Goal: Task Accomplishment & Management: Manage account settings

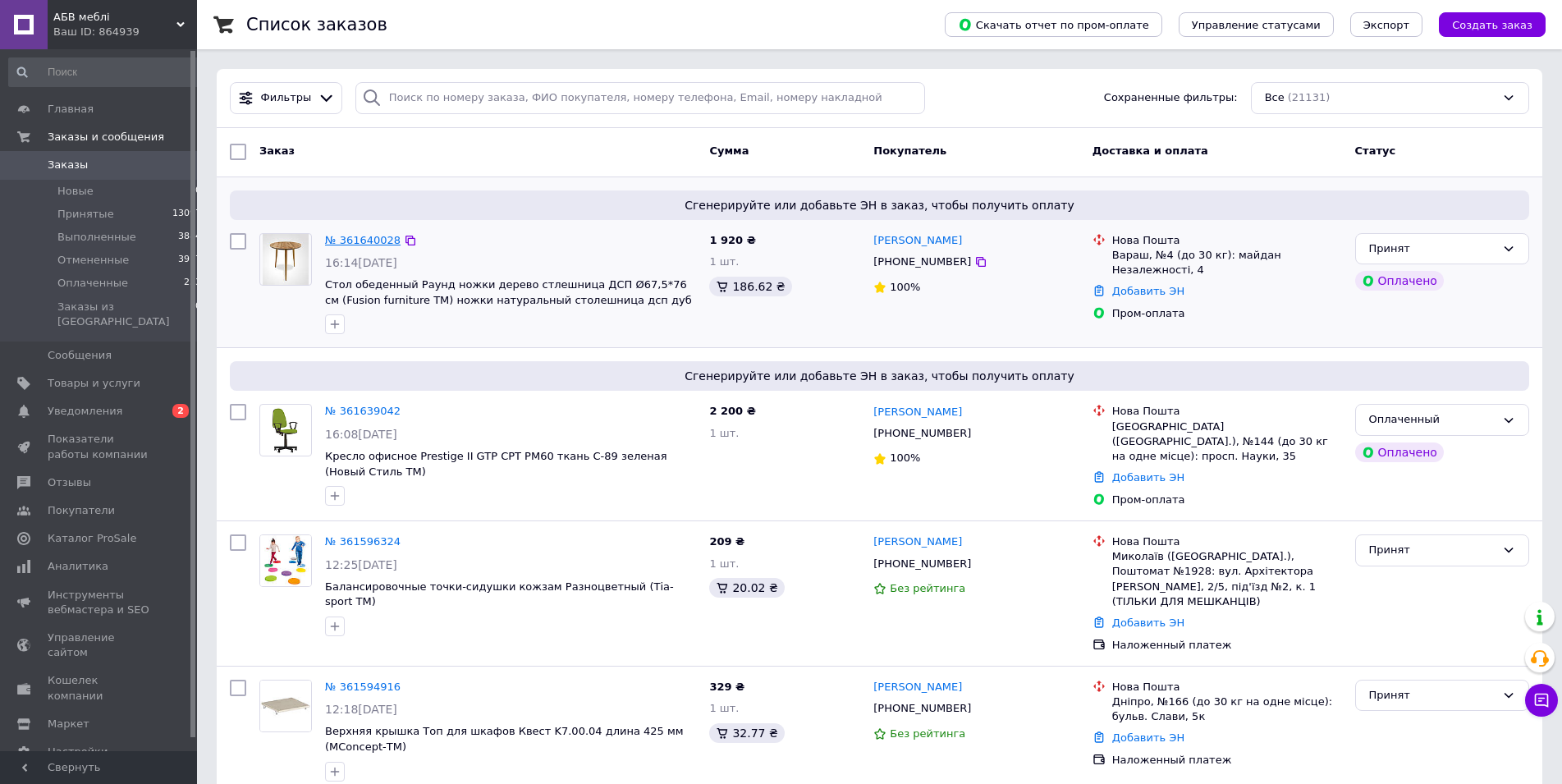
click at [365, 240] on link "№ 361640028" at bounding box center [362, 240] width 76 height 12
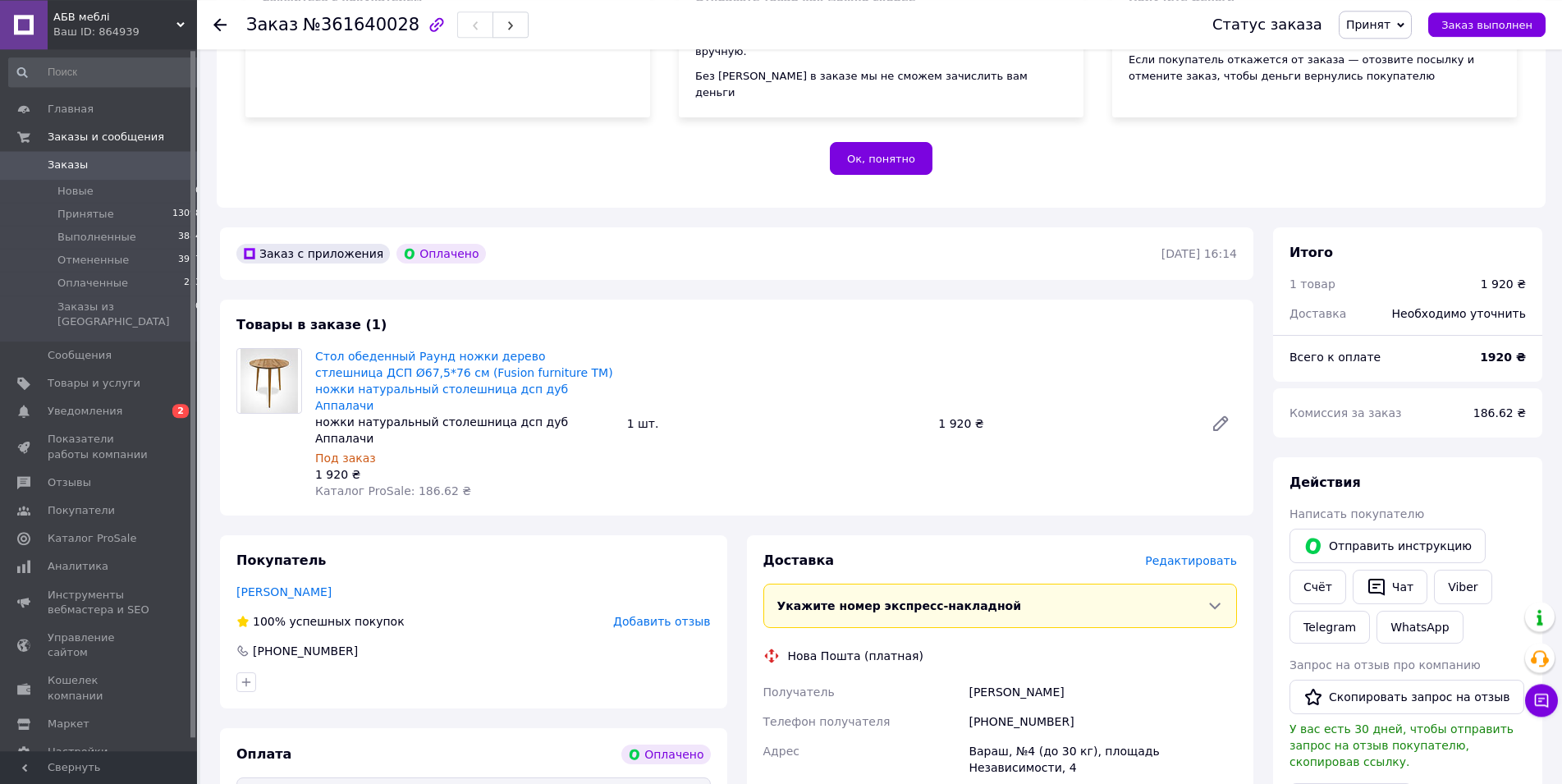
scroll to position [335, 0]
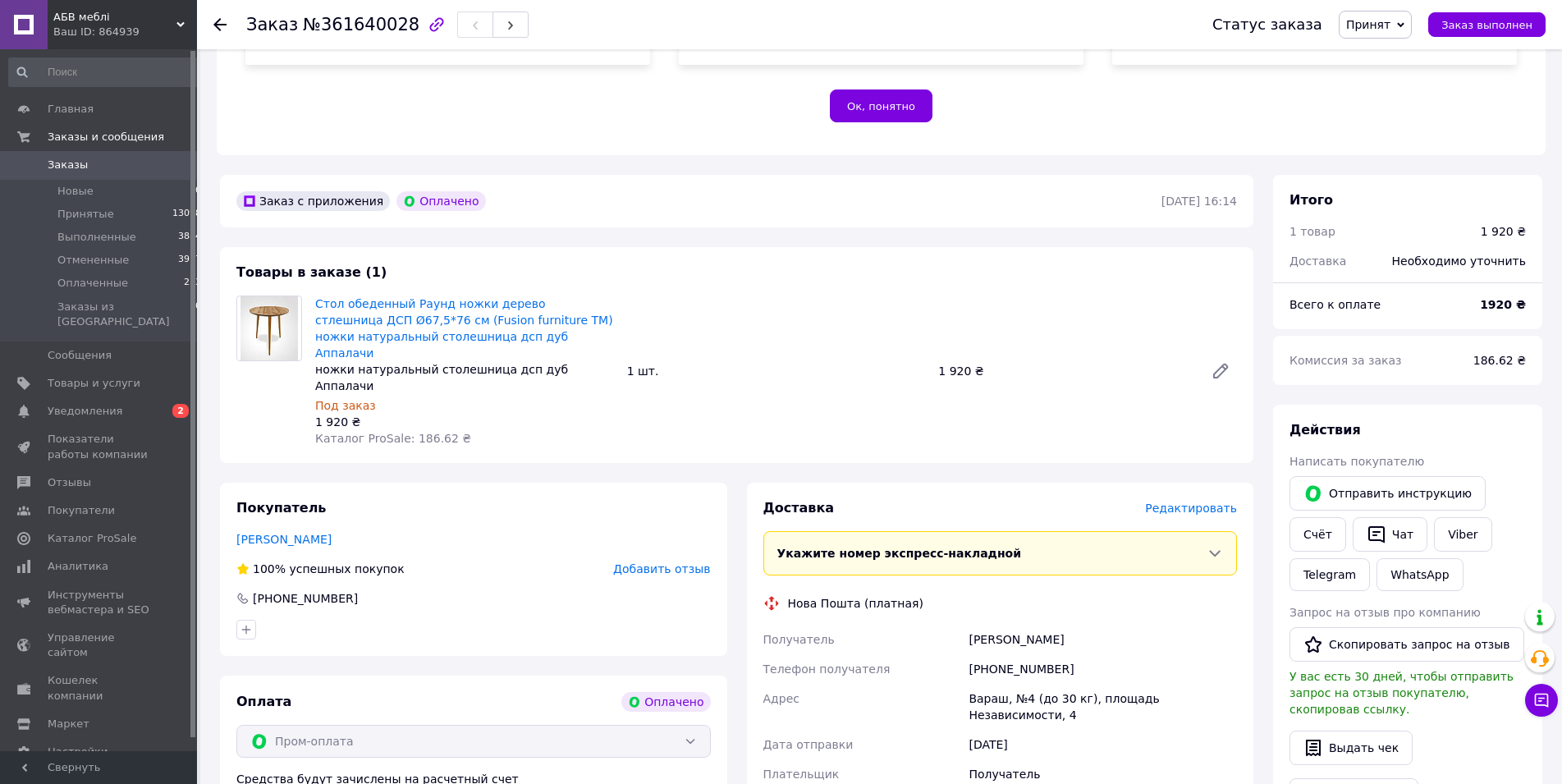
drag, startPoint x: 968, startPoint y: 594, endPoint x: 1070, endPoint y: 585, distance: 102.4
click at [1070, 625] on div "[PERSON_NAME]" at bounding box center [1103, 640] width 275 height 30
copy div "[PERSON_NAME]"
drag, startPoint x: 992, startPoint y: 622, endPoint x: 1092, endPoint y: 620, distance: 100.0
click at [1092, 654] on div "[PHONE_NUMBER]" at bounding box center [1103, 669] width 275 height 30
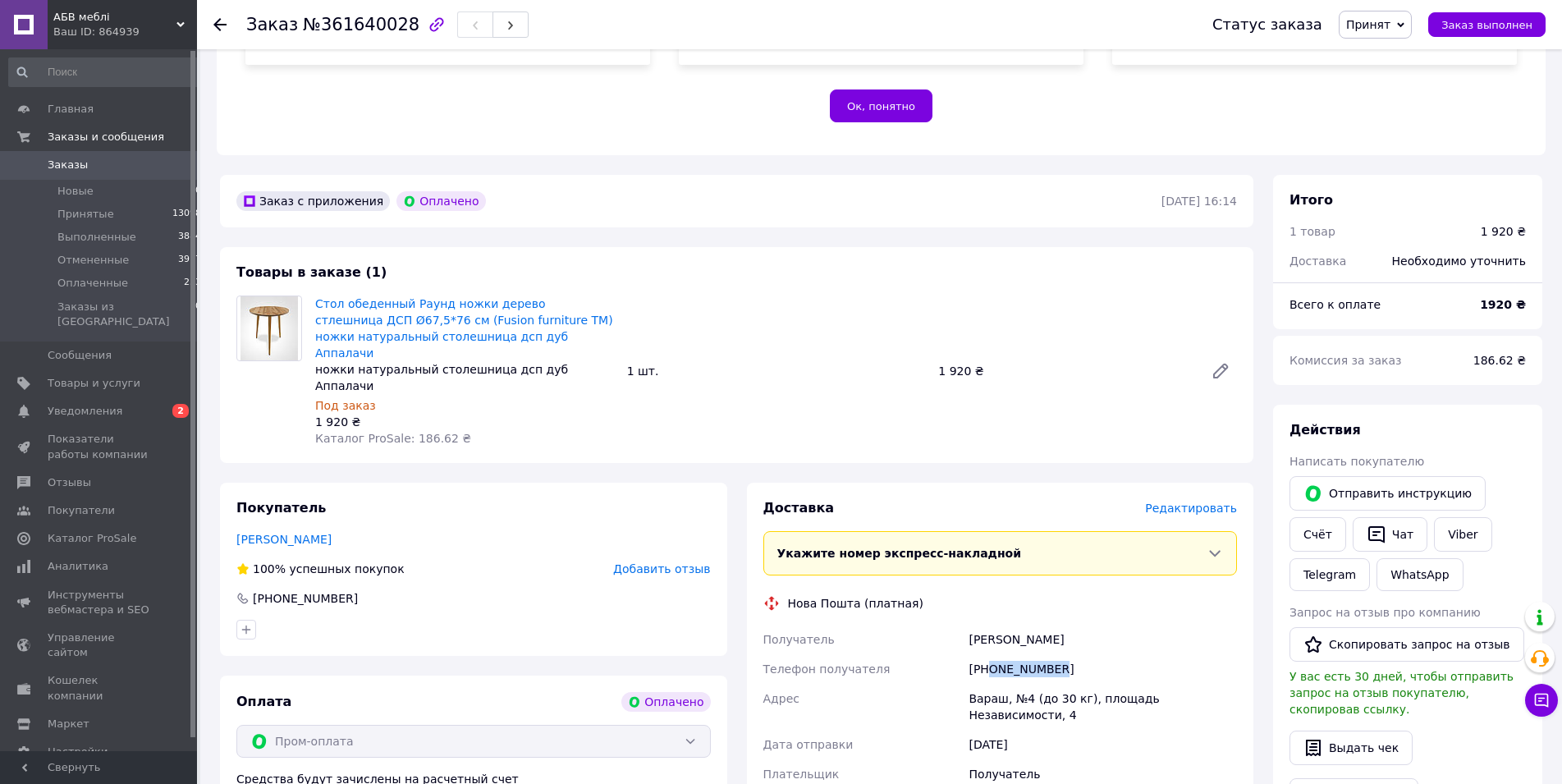
copy div "0930997407"
drag, startPoint x: 969, startPoint y: 653, endPoint x: 1232, endPoint y: 653, distance: 263.0
click at [1232, 684] on div "Вараш, №4 (до 30 кг), площадь Независимости, 4" at bounding box center [1103, 706] width 275 height 46
copy div "Вараш, №4 (до 30 кг), площадь Независимости, 4"
click at [354, 31] on span "№361640028" at bounding box center [361, 24] width 117 height 20
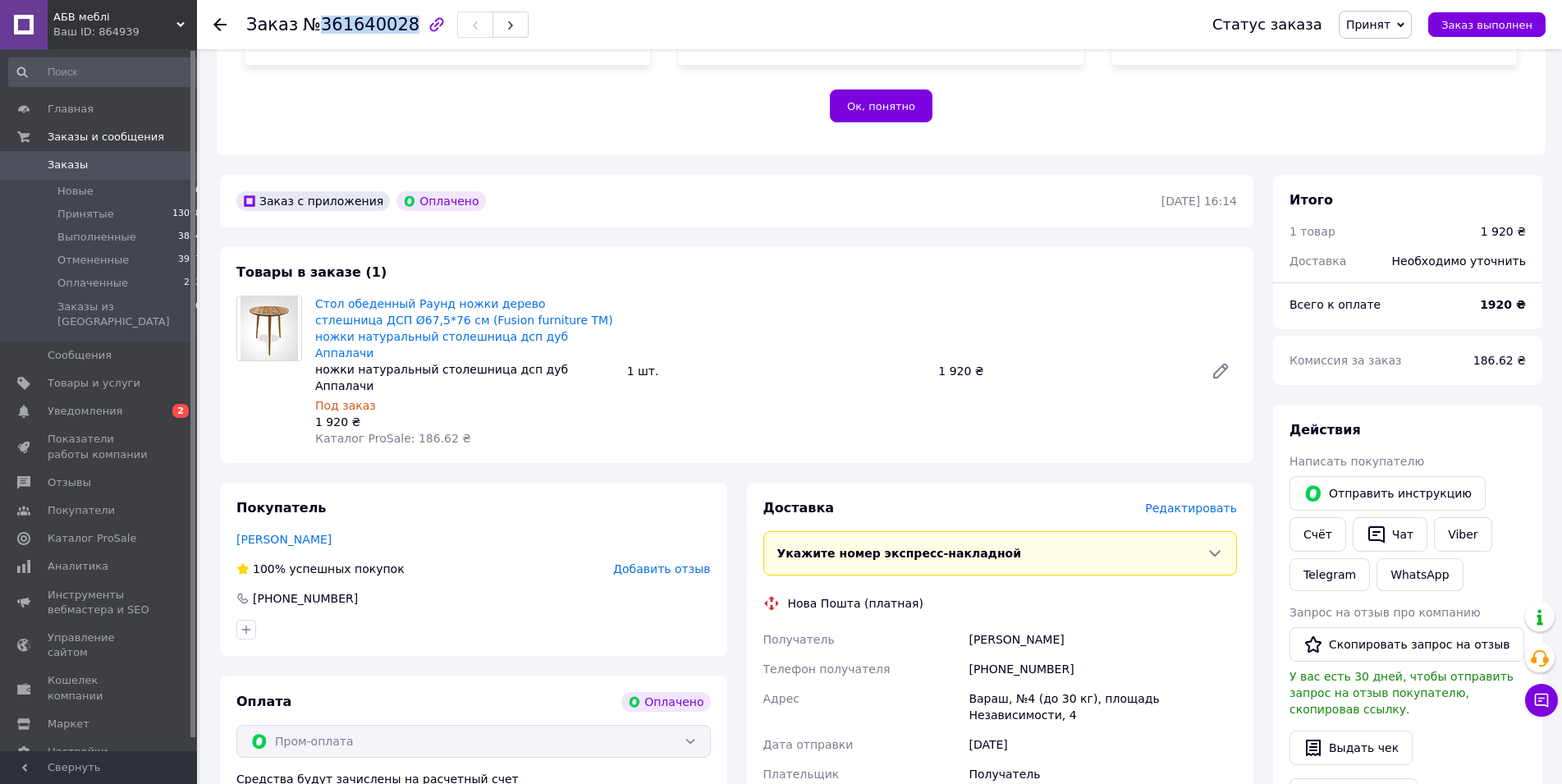
click at [354, 31] on span "№361640028" at bounding box center [361, 24] width 117 height 20
copy span "361640028"
drag, startPoint x: 403, startPoint y: 392, endPoint x: 526, endPoint y: 393, distance: 123.0
click at [526, 393] on div "Стол обеденный Раунд ножки дерево стлешница ДСП Ø67,5*76 см (Fusion furniture Т…" at bounding box center [464, 371] width 312 height 158
copy span "186.62 ₴"
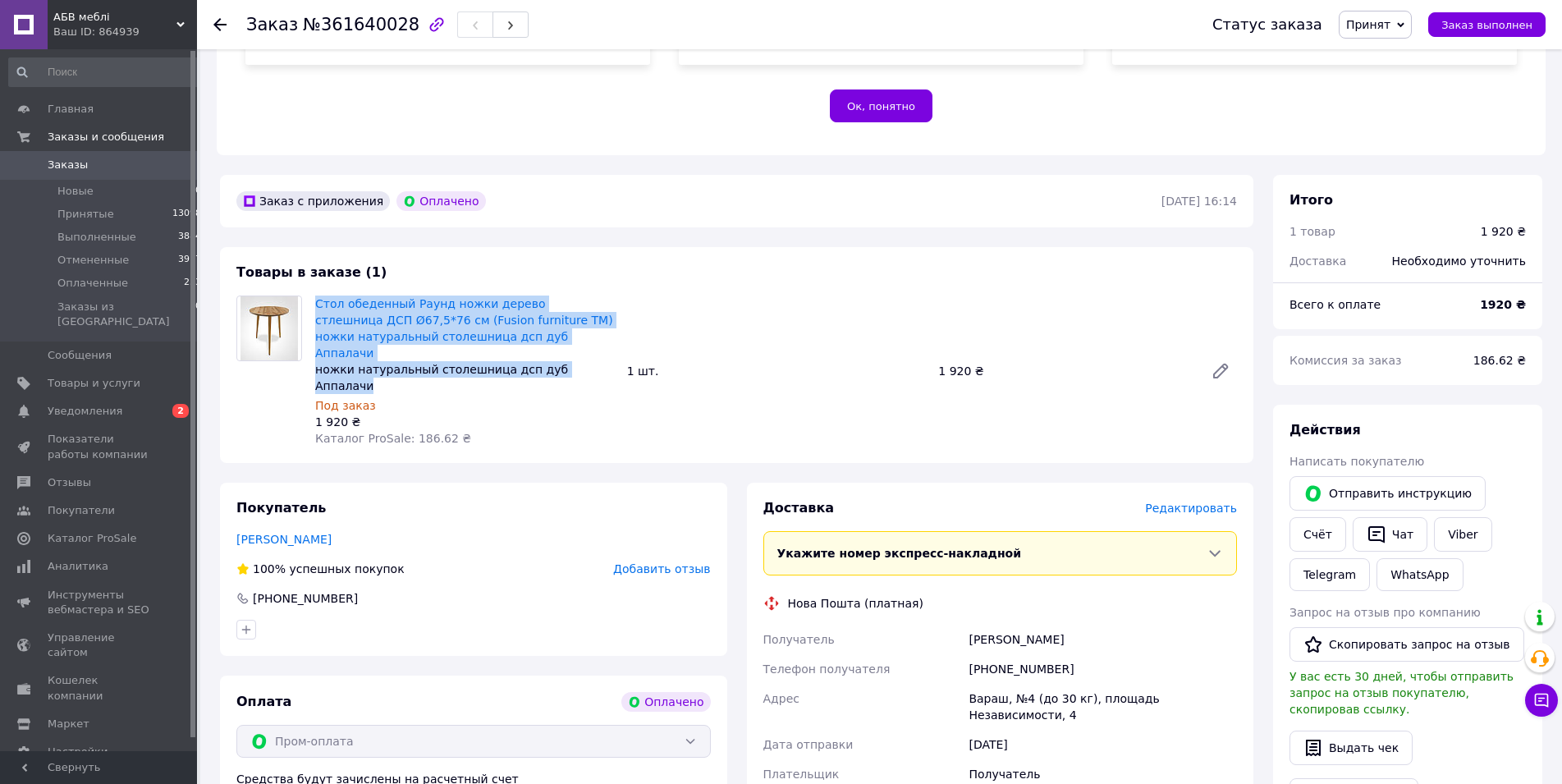
drag, startPoint x: 588, startPoint y: 337, endPoint x: 310, endPoint y: 290, distance: 281.9
click at [310, 292] on div "Стол обеденный Раунд ножки дерево стлешница ДСП Ø67,5*76 см (Fusion furniture Т…" at bounding box center [464, 371] width 312 height 158
copy div "Стол обеденный Раунд ножки дерево стлешница ДСП Ø67,5*76 см (Fusion furniture Т…"
click at [82, 376] on span "Товары и услуги" at bounding box center [94, 383] width 93 height 15
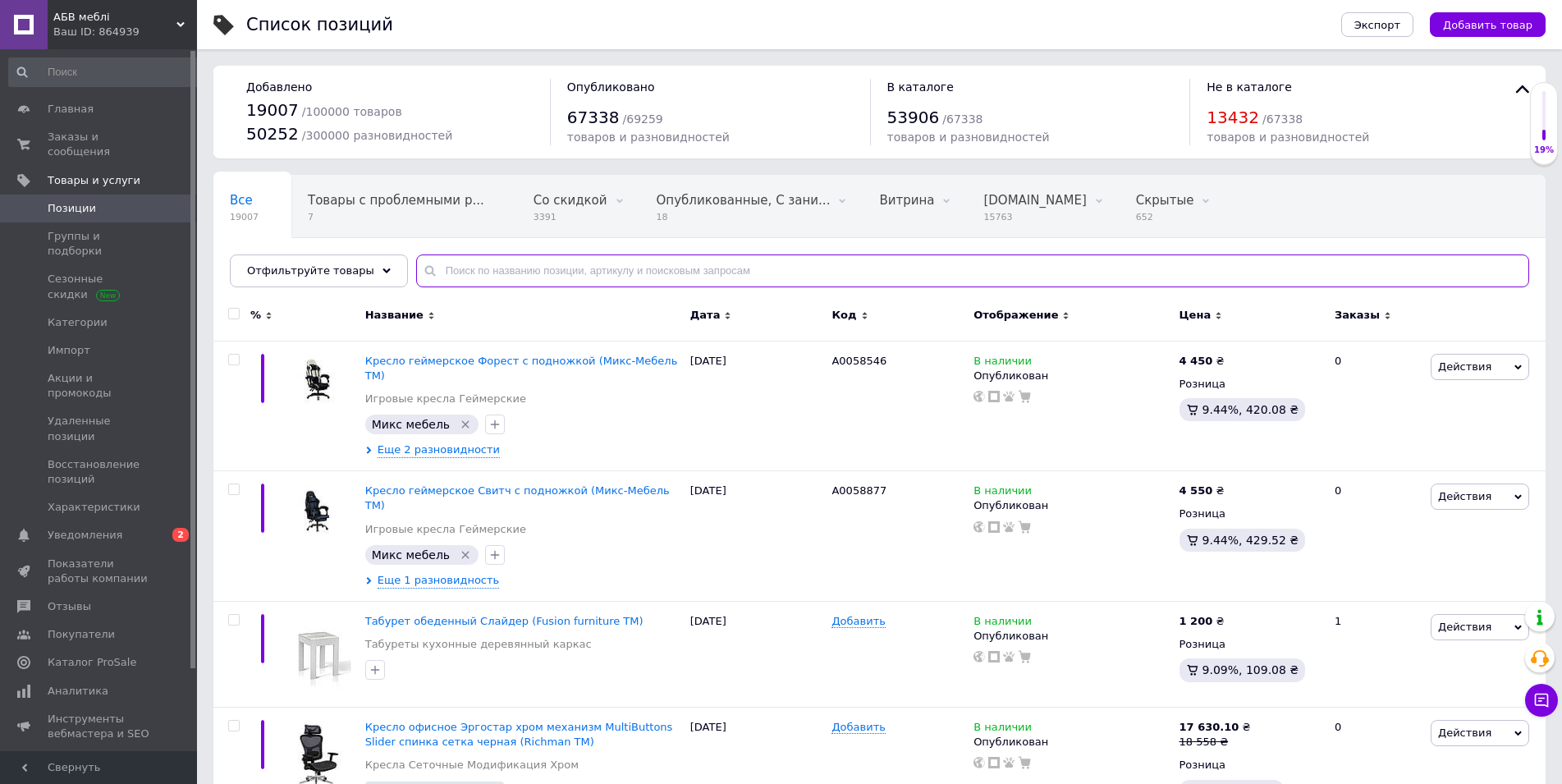
click at [501, 276] on input "text" at bounding box center [973, 271] width 1113 height 33
paste input "Стол обеденный Раунд ножки дерево стлешница ДСП Ø67,5*76 см (Fusion furniture Т…"
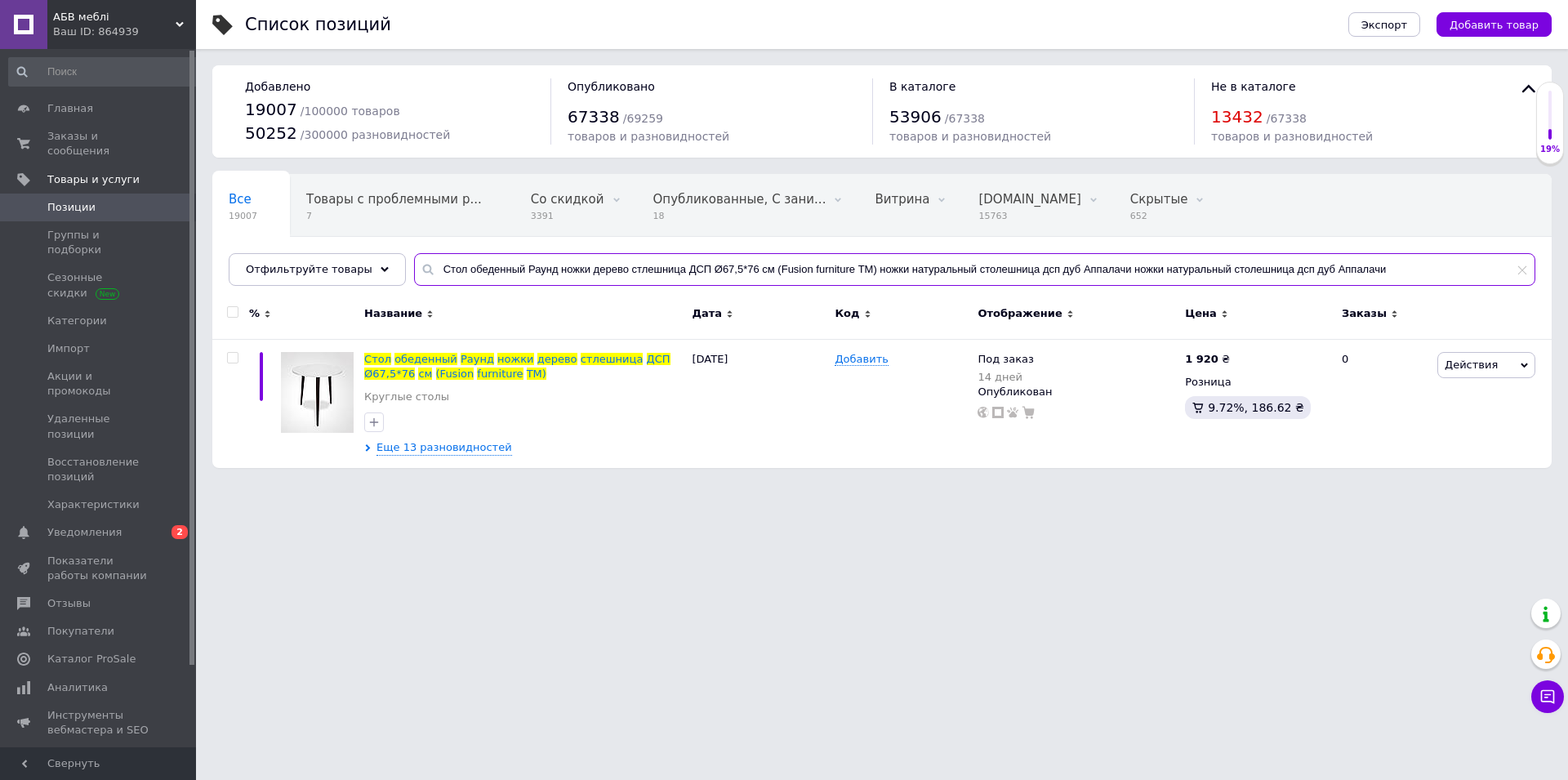
type input "Стол обеденный Раунд ножки дерево стлешница ДСП Ø67,5*76 см (Fusion furniture Т…"
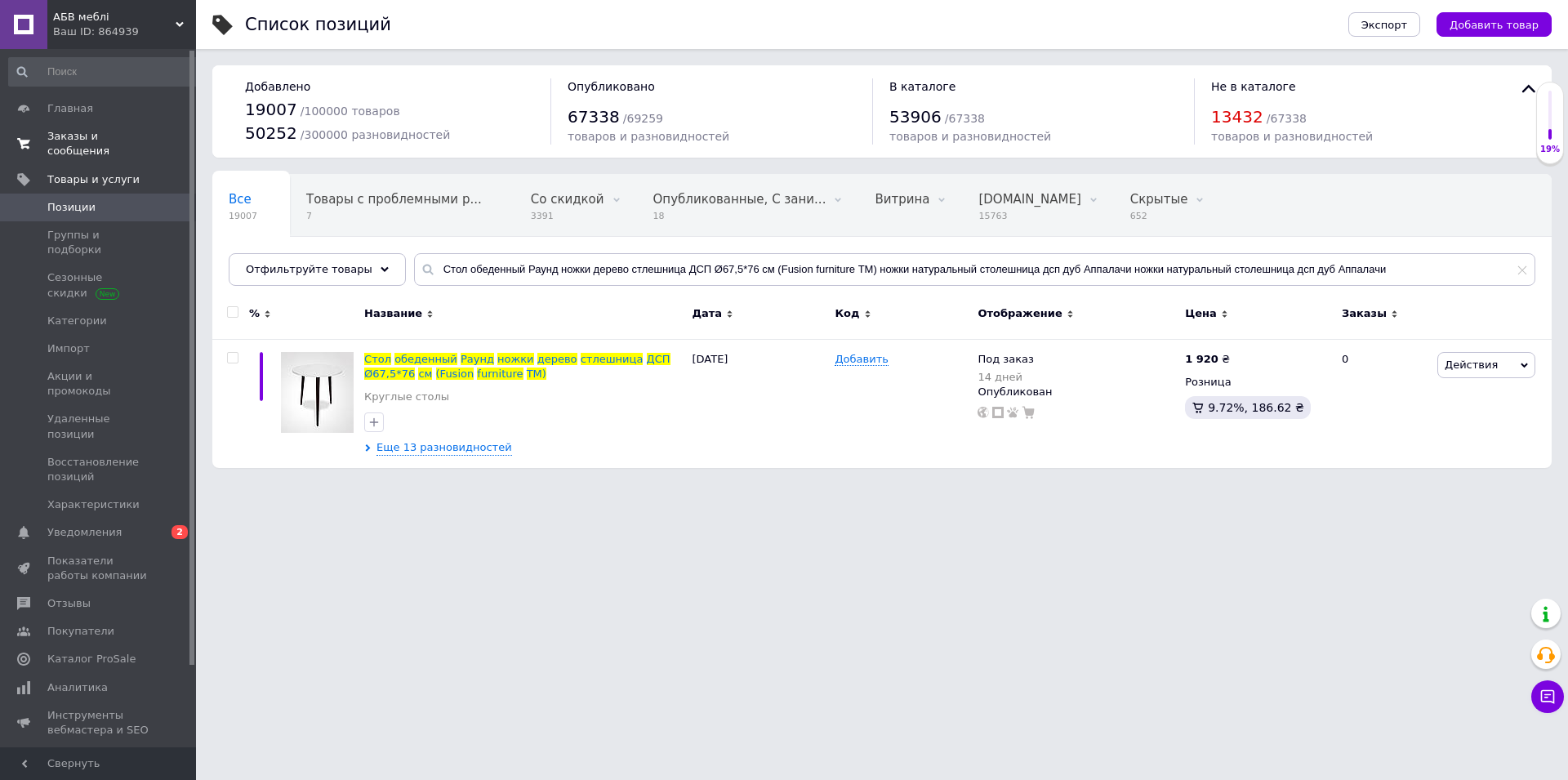
click at [69, 142] on span "Заказы и сообщения" at bounding box center [99, 144] width 103 height 30
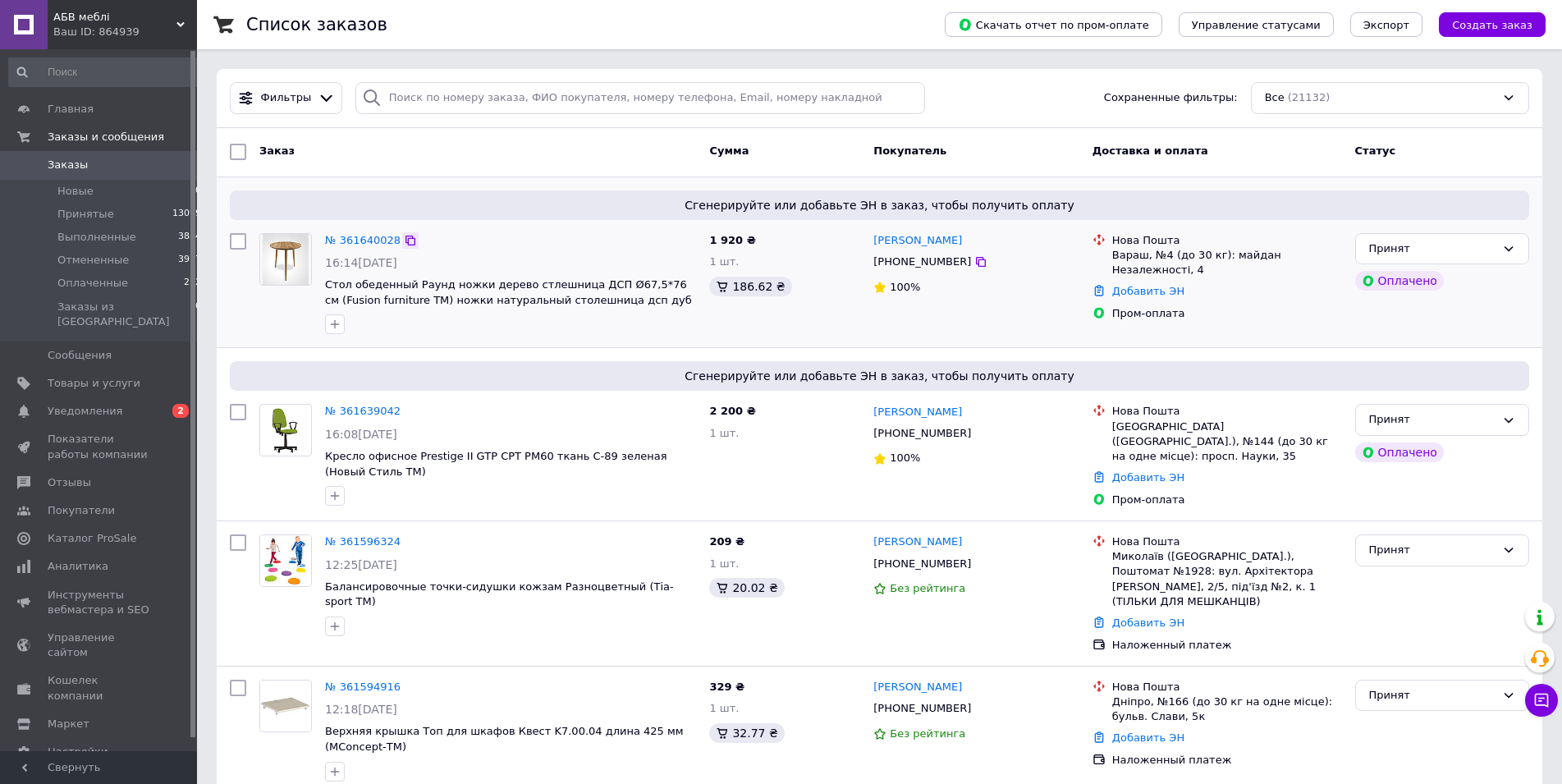
click at [405, 237] on icon at bounding box center [409, 240] width 10 height 10
click at [404, 240] on icon at bounding box center [410, 240] width 13 height 13
